Goal: Information Seeking & Learning: Learn about a topic

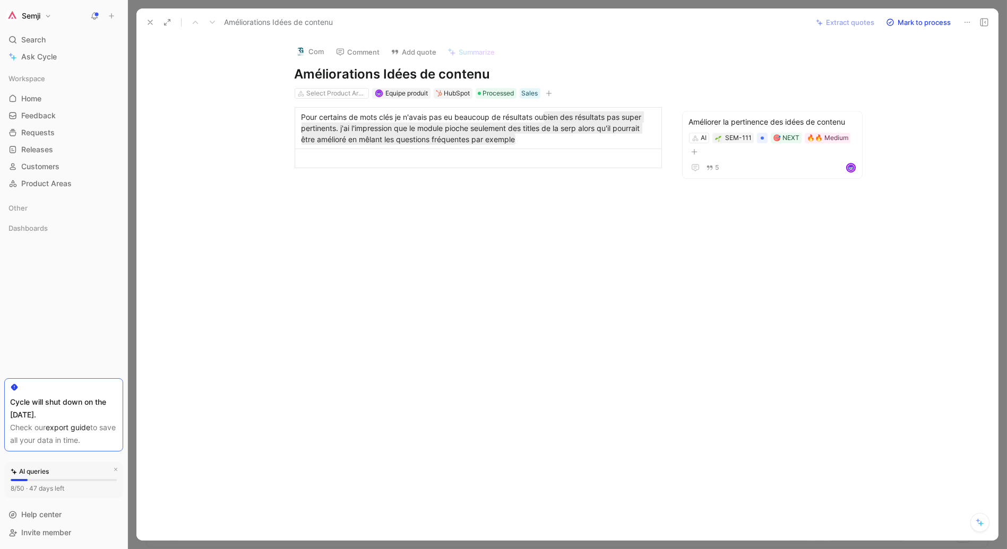
click at [544, 4] on div at bounding box center [567, 274] width 879 height 549
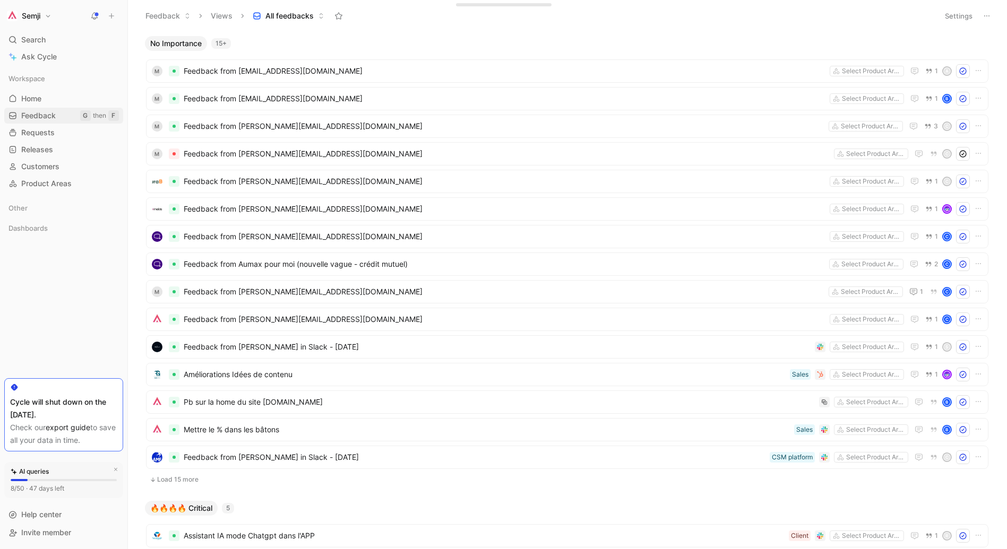
click at [35, 119] on span "Feedback" at bounding box center [38, 115] width 35 height 11
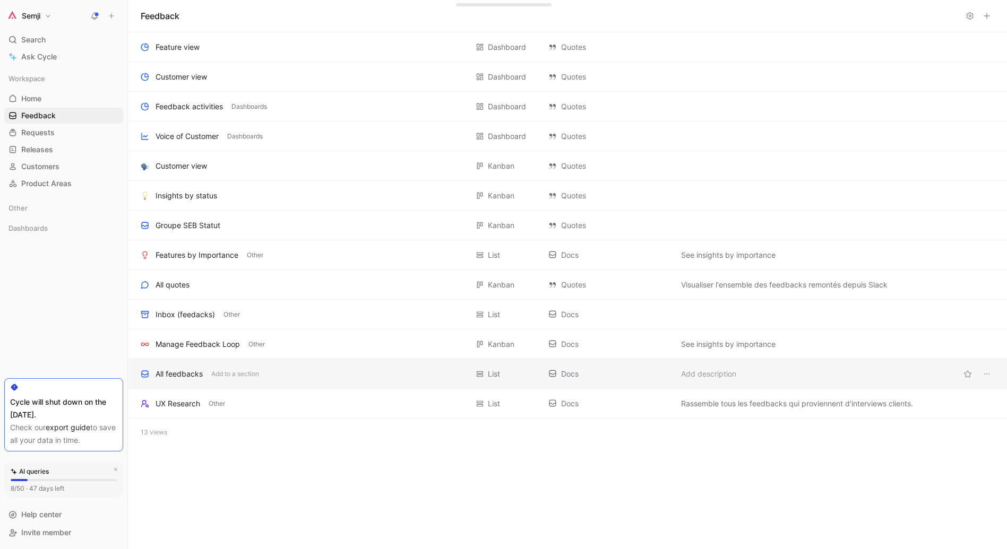
click at [179, 370] on div "All feedbacks" at bounding box center [179, 374] width 47 height 13
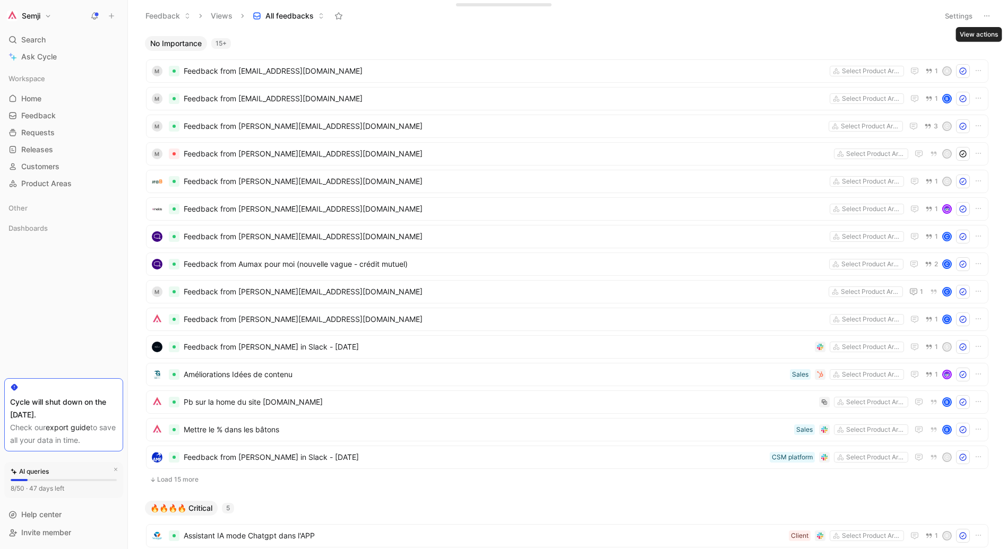
click at [983, 20] on button at bounding box center [986, 15] width 15 height 15
click at [930, 54] on span "Export in CSV" at bounding box center [934, 53] width 48 height 9
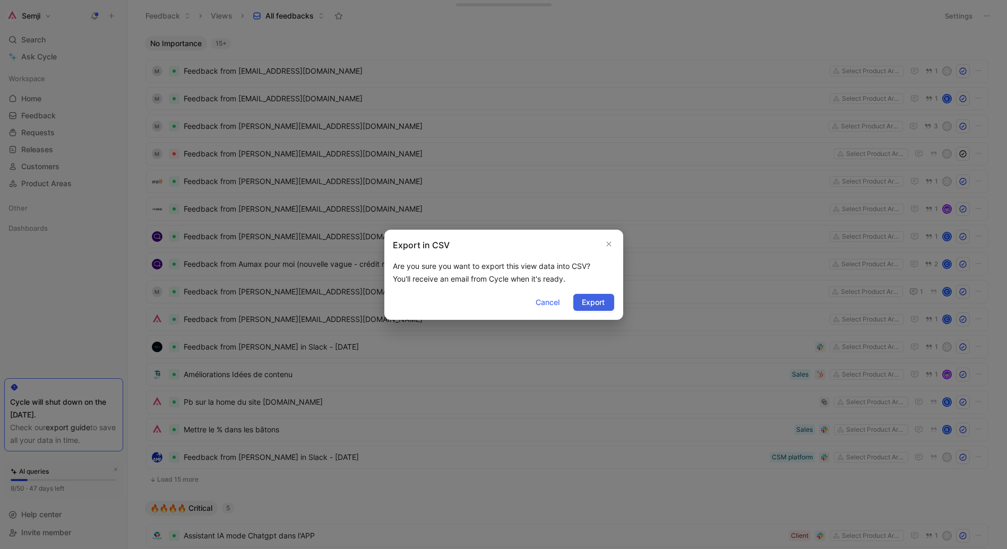
click at [600, 305] on span "Export" at bounding box center [593, 302] width 23 height 13
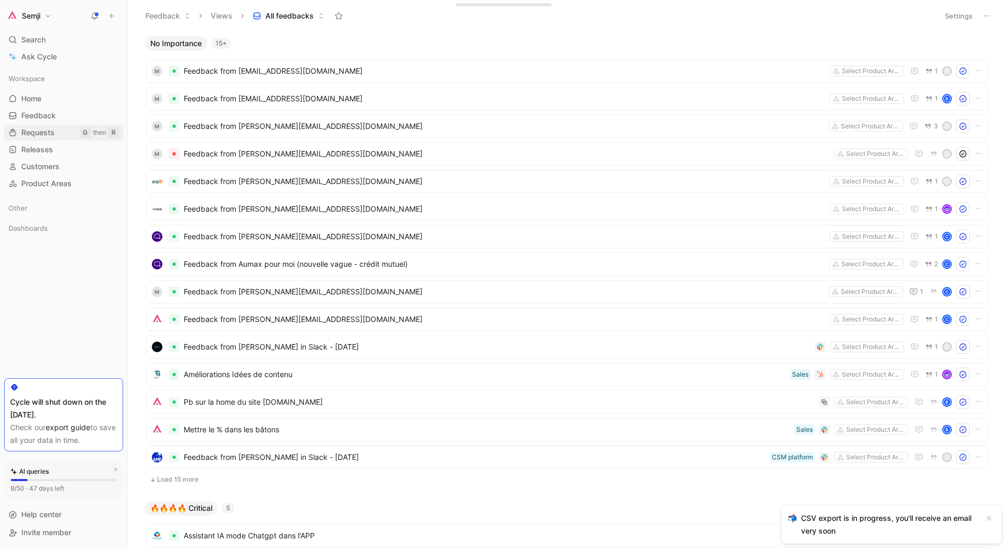
click at [46, 130] on span "Requests" at bounding box center [37, 132] width 33 height 11
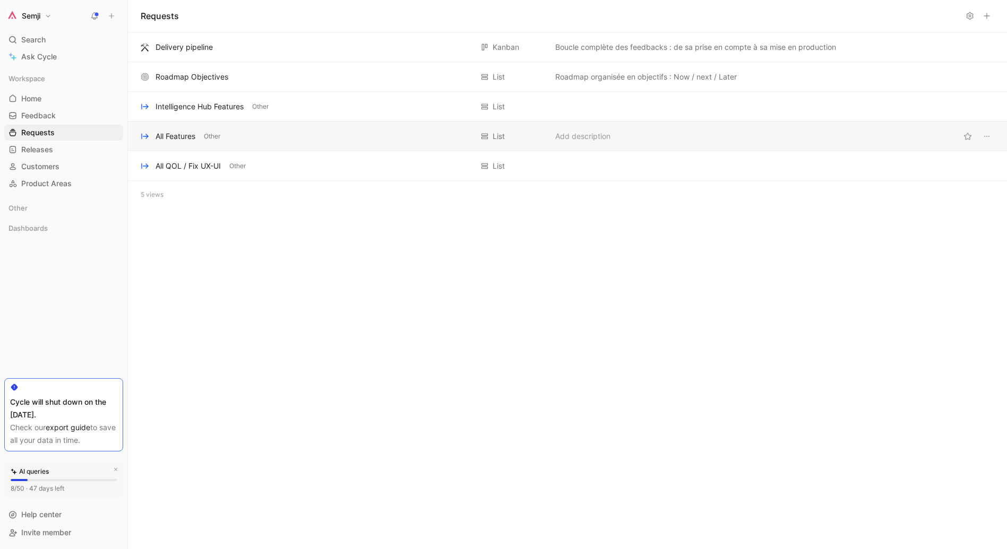
click at [192, 139] on div "All Features" at bounding box center [176, 136] width 40 height 13
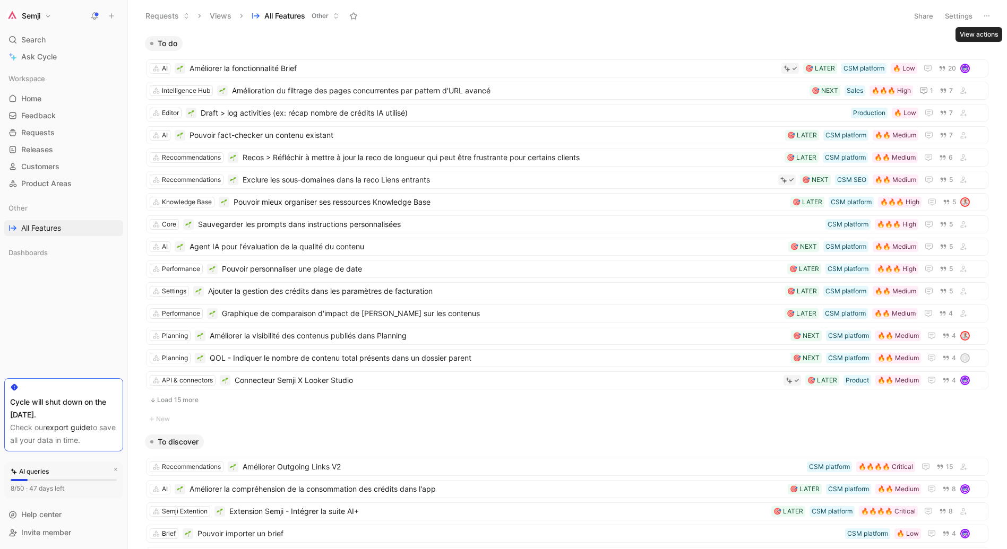
click at [988, 12] on icon at bounding box center [987, 16] width 8 height 8
click at [946, 55] on span "Export in CSV" at bounding box center [934, 53] width 48 height 9
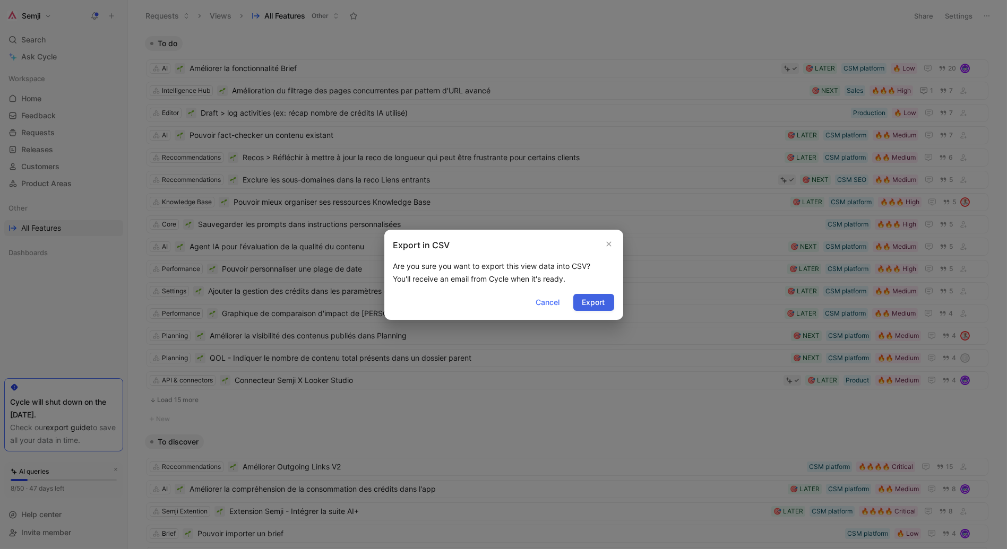
click at [584, 299] on span "Export" at bounding box center [593, 302] width 23 height 13
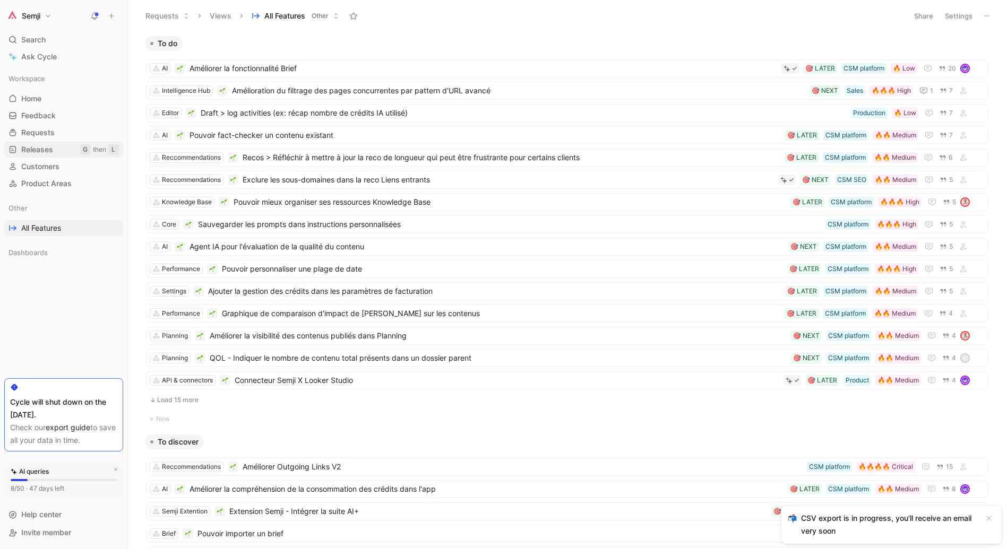
click at [58, 150] on link "Releases G then L" at bounding box center [63, 150] width 119 height 16
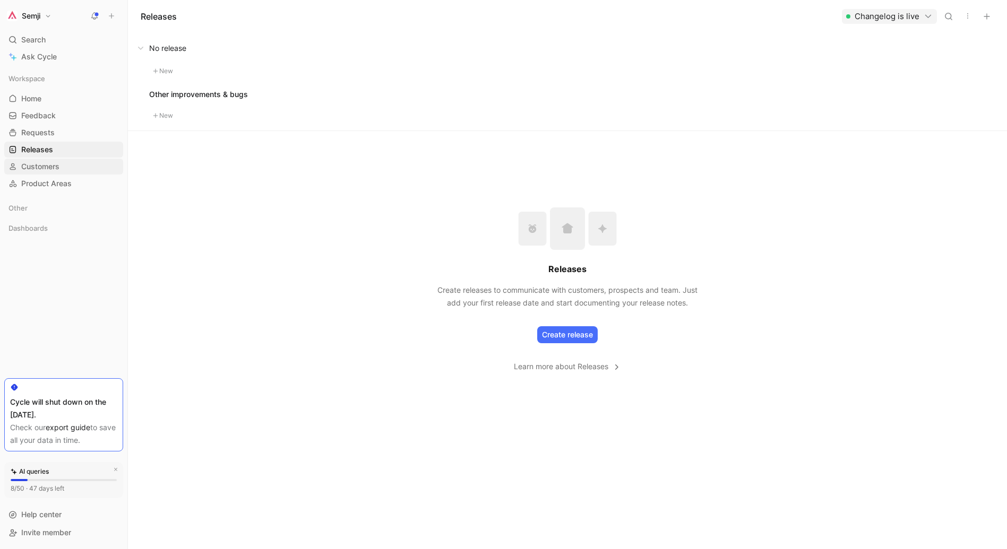
click at [51, 170] on span "Customers" at bounding box center [40, 166] width 38 height 11
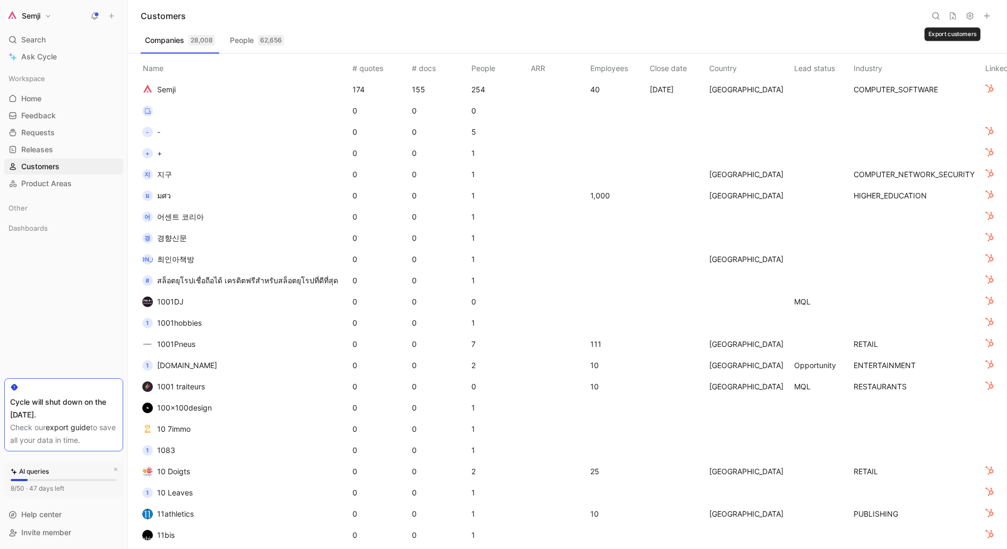
click at [952, 18] on icon at bounding box center [953, 15] width 6 height 7
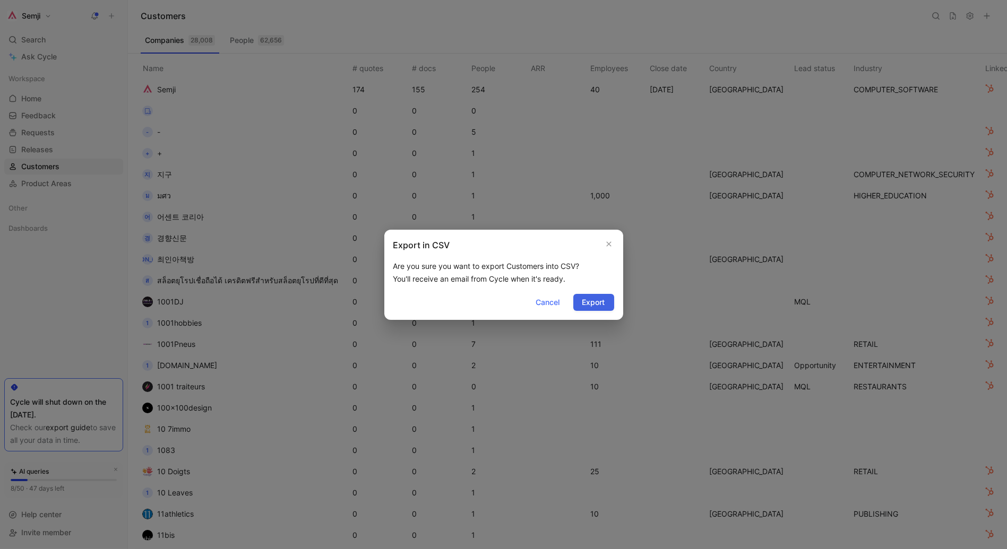
click at [592, 300] on span "Export" at bounding box center [593, 302] width 23 height 13
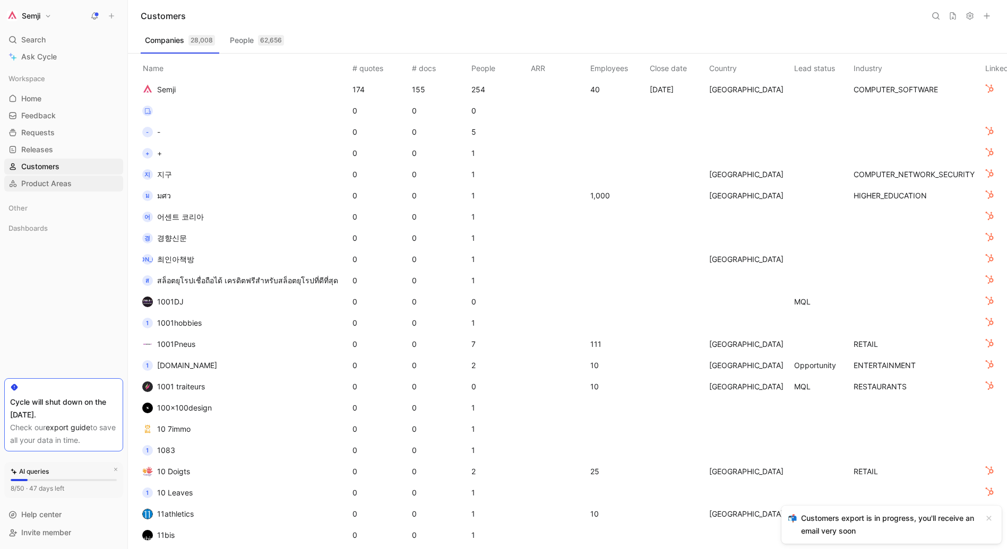
click at [56, 183] on span "Product Areas" at bounding box center [46, 183] width 50 height 11
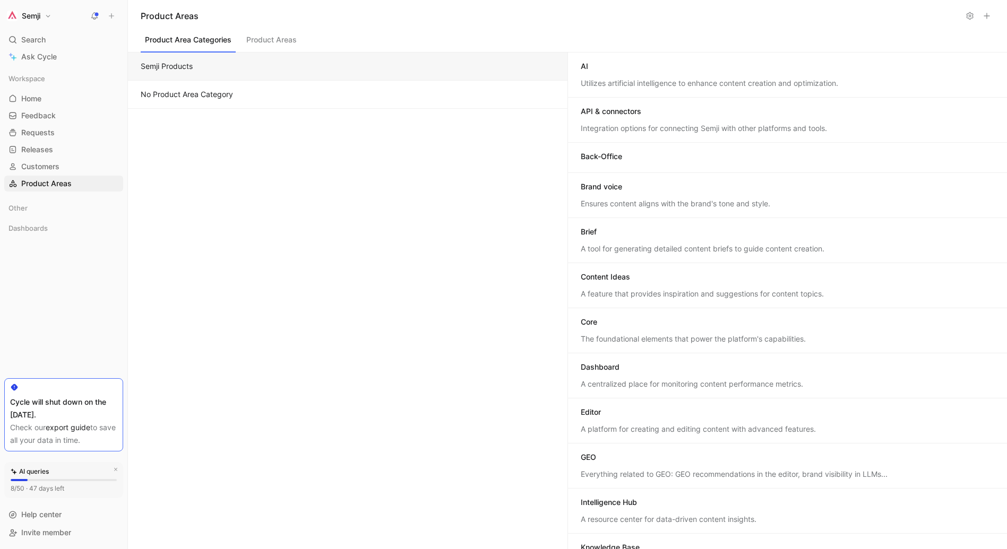
scroll to position [1, 0]
click at [968, 16] on icon at bounding box center [970, 16] width 8 height 8
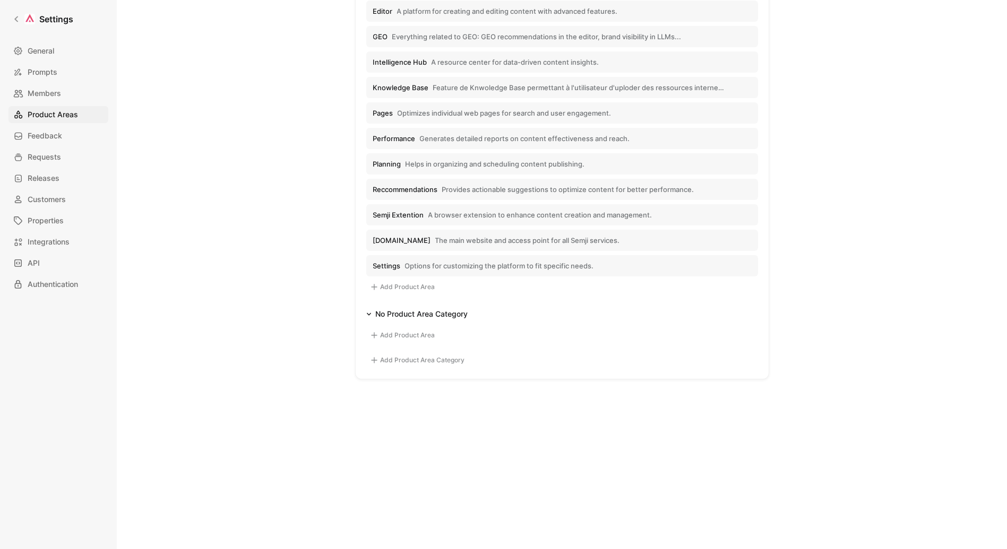
scroll to position [57, 0]
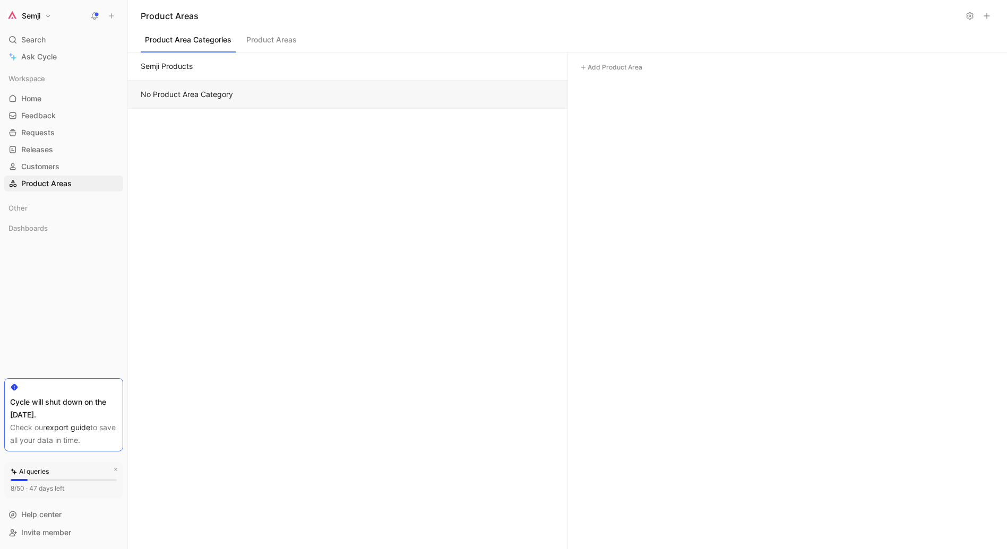
click at [179, 87] on button "No Product Area Category" at bounding box center [348, 95] width 440 height 28
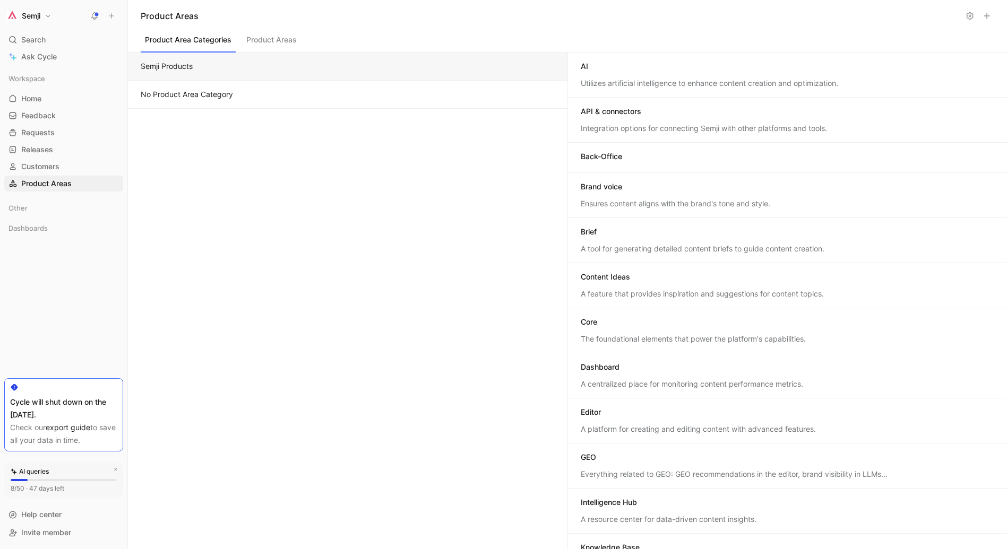
click at [219, 74] on button "Semji Products" at bounding box center [348, 67] width 440 height 28
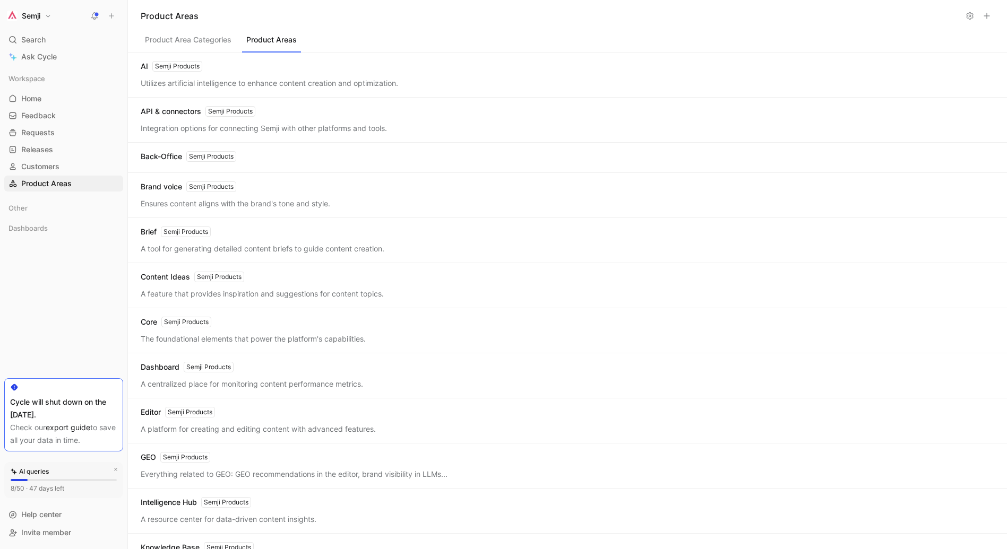
click at [279, 35] on button "Product Areas" at bounding box center [271, 42] width 59 height 20
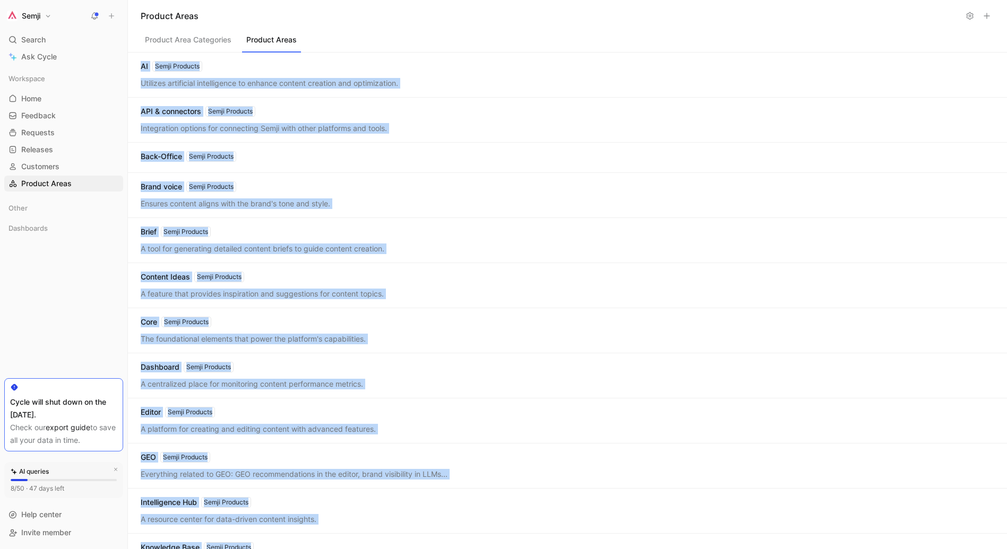
drag, startPoint x: 468, startPoint y: 462, endPoint x: 137, endPoint y: 59, distance: 520.9
click at [137, 59] on div "AI Semji Products Utilizes artificial intelligence to enhance content creation …" at bounding box center [567, 301] width 879 height 497
copy div "AI Semji Products Utilizes artificial intelligence to enhance content creation …"
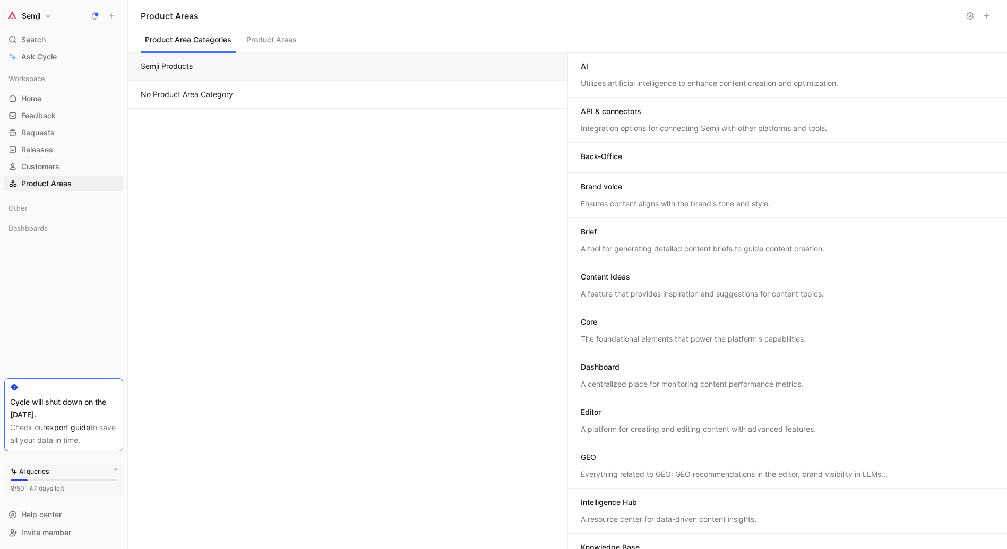
click at [196, 38] on button "Product Area Categories" at bounding box center [188, 42] width 95 height 20
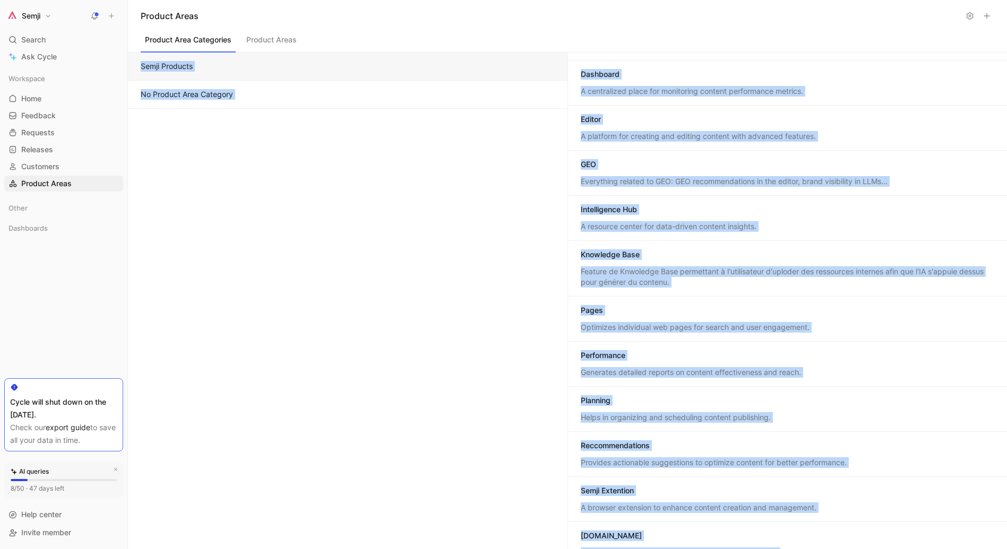
scroll to position [468, 0]
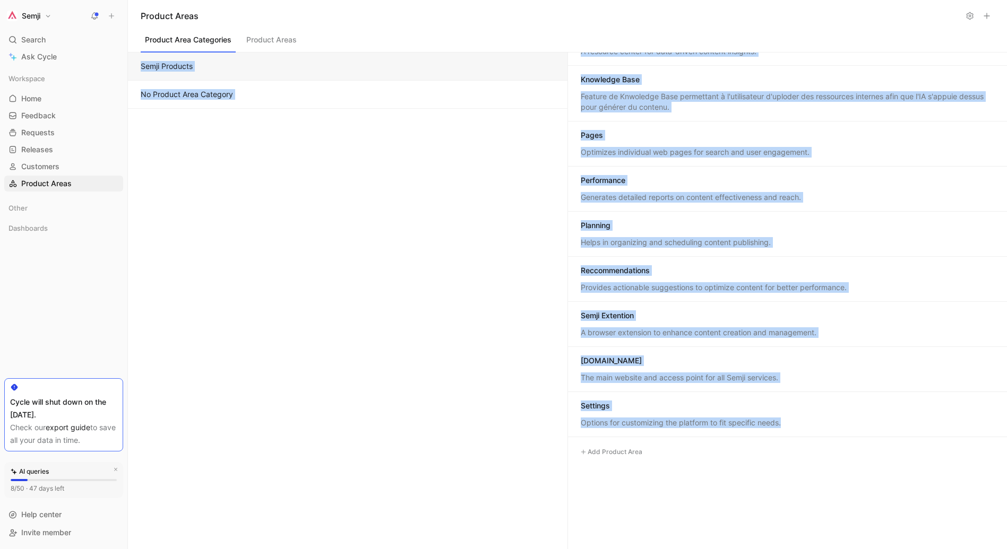
drag, startPoint x: 579, startPoint y: 47, endPoint x: 822, endPoint y: 423, distance: 448.1
click at [822, 423] on div "Product Area Categories Product Areas Semji Products No Product Area Category A…" at bounding box center [567, 291] width 879 height 518
copy div "Lorem Ipsumdol Si Ametcon Adip Elitsedd EI Temporin utlaboreet doloremagnaa en …"
click at [41, 134] on span "Requests" at bounding box center [37, 132] width 33 height 11
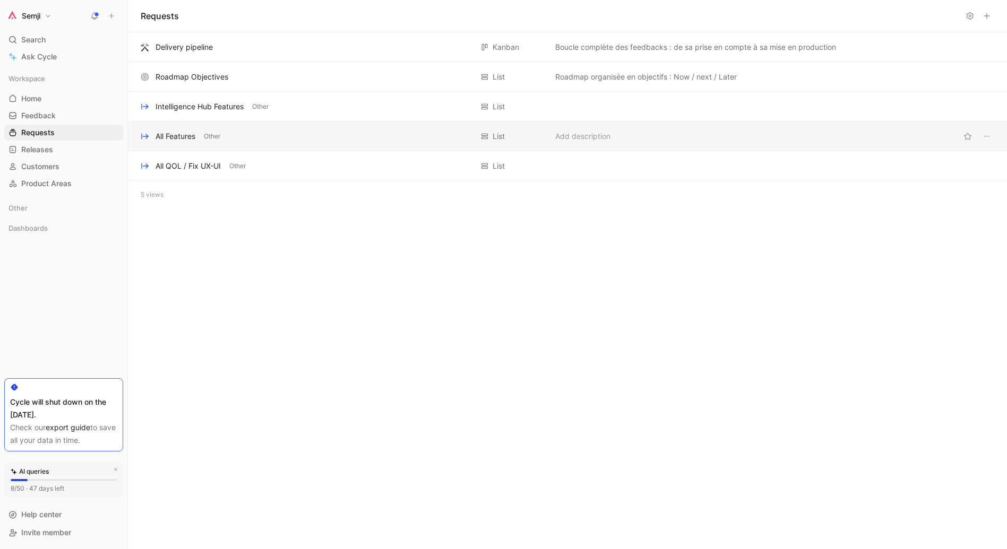
click at [161, 130] on div "All Features" at bounding box center [176, 136] width 40 height 13
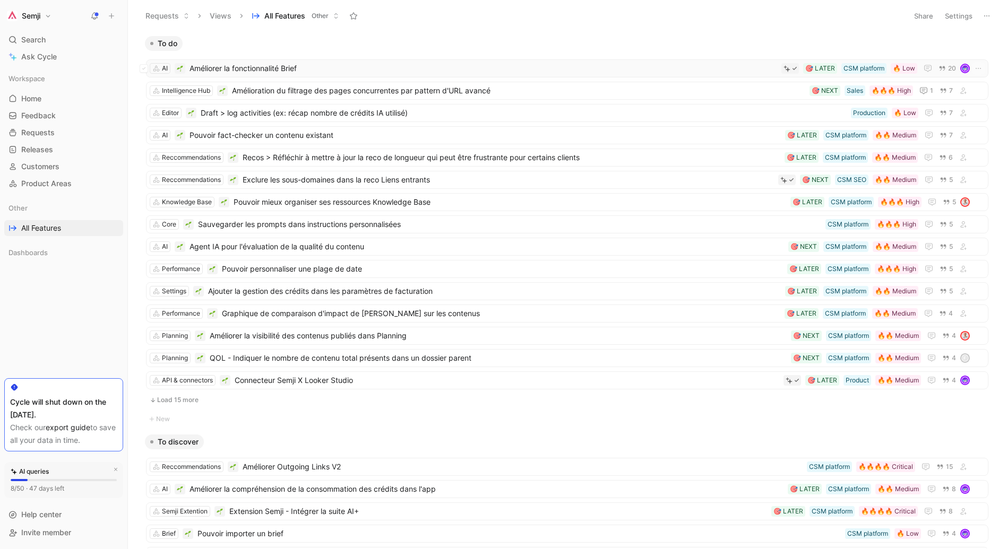
click at [214, 71] on span "Améliorer la fonctionnalité Brief" at bounding box center [484, 68] width 588 height 13
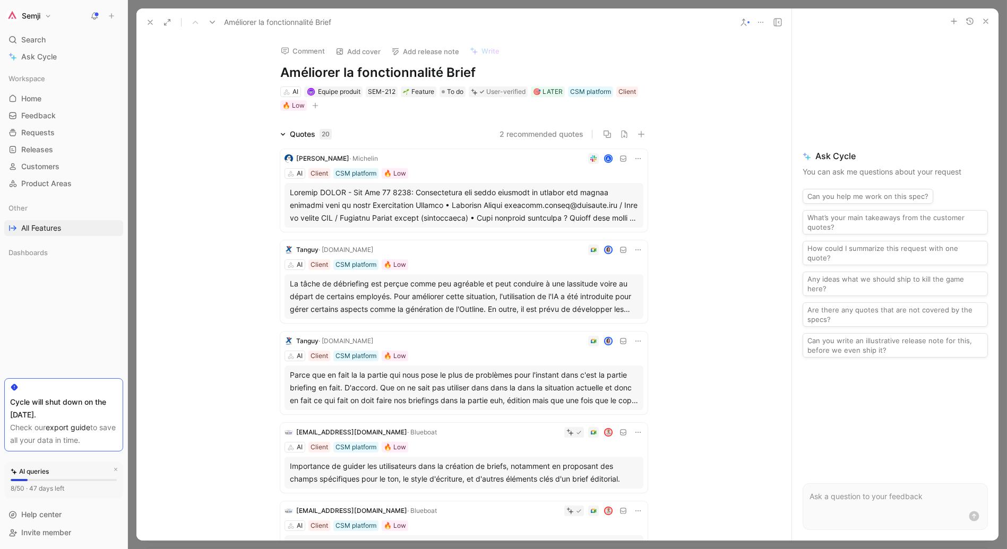
click at [729, 8] on div at bounding box center [567, 274] width 879 height 549
